Goal: Check status: Check status

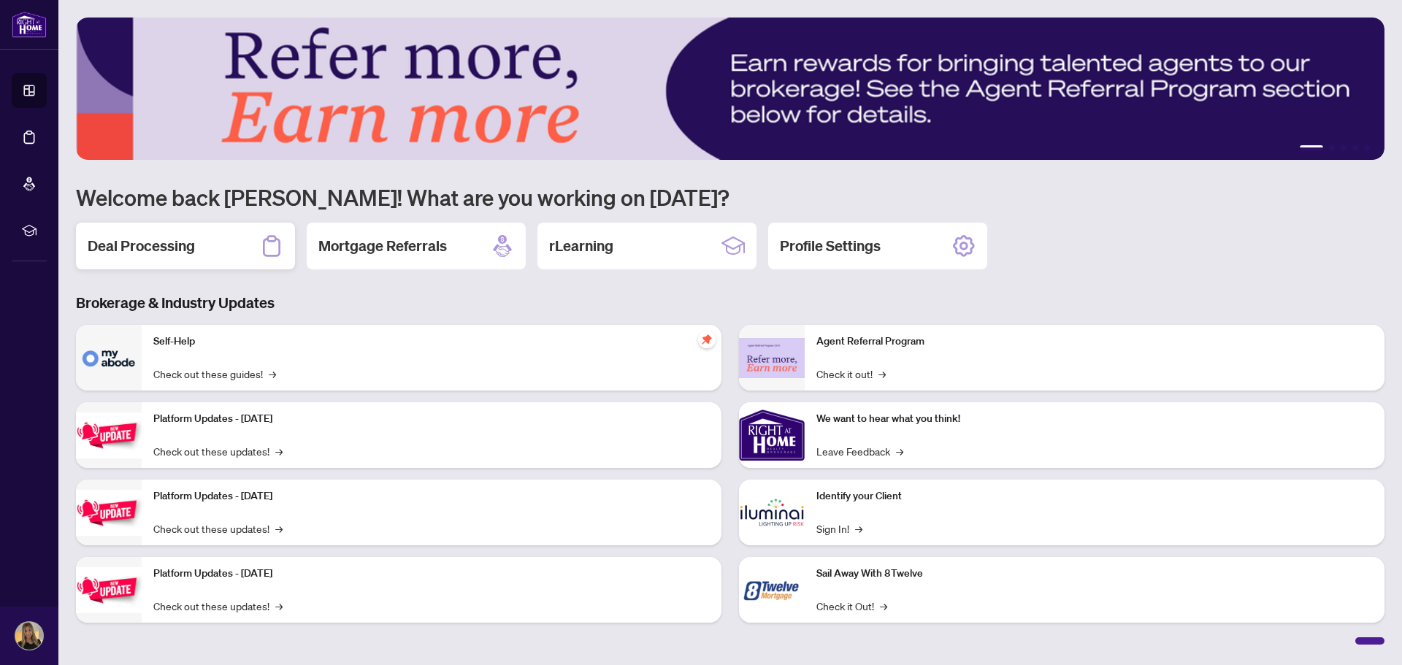
click at [199, 247] on div "Deal Processing" at bounding box center [185, 246] width 219 height 47
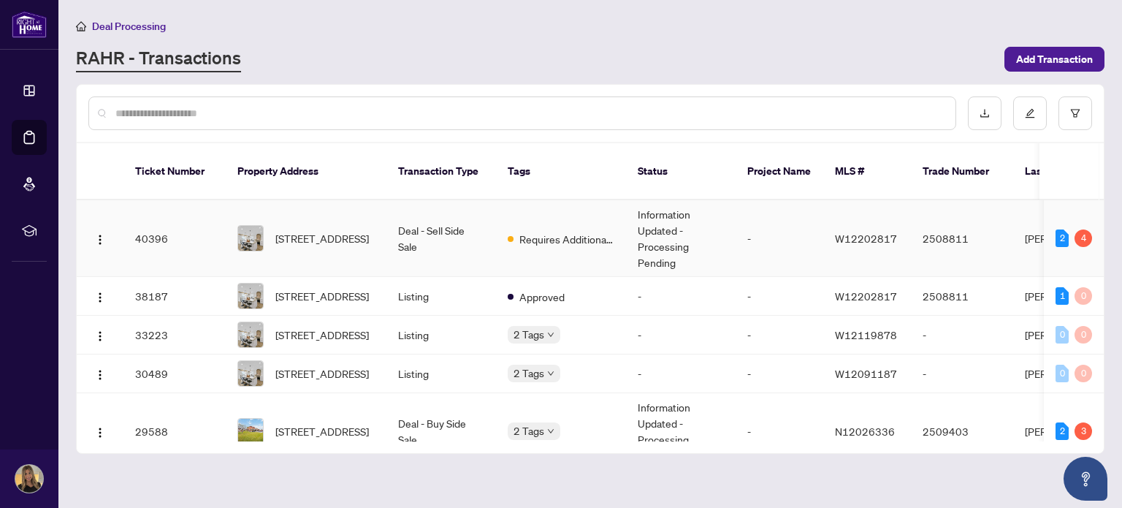
click at [703, 207] on td "Information Updated - Processing Pending" at bounding box center [681, 238] width 110 height 77
